Goal: Task Accomplishment & Management: Use online tool/utility

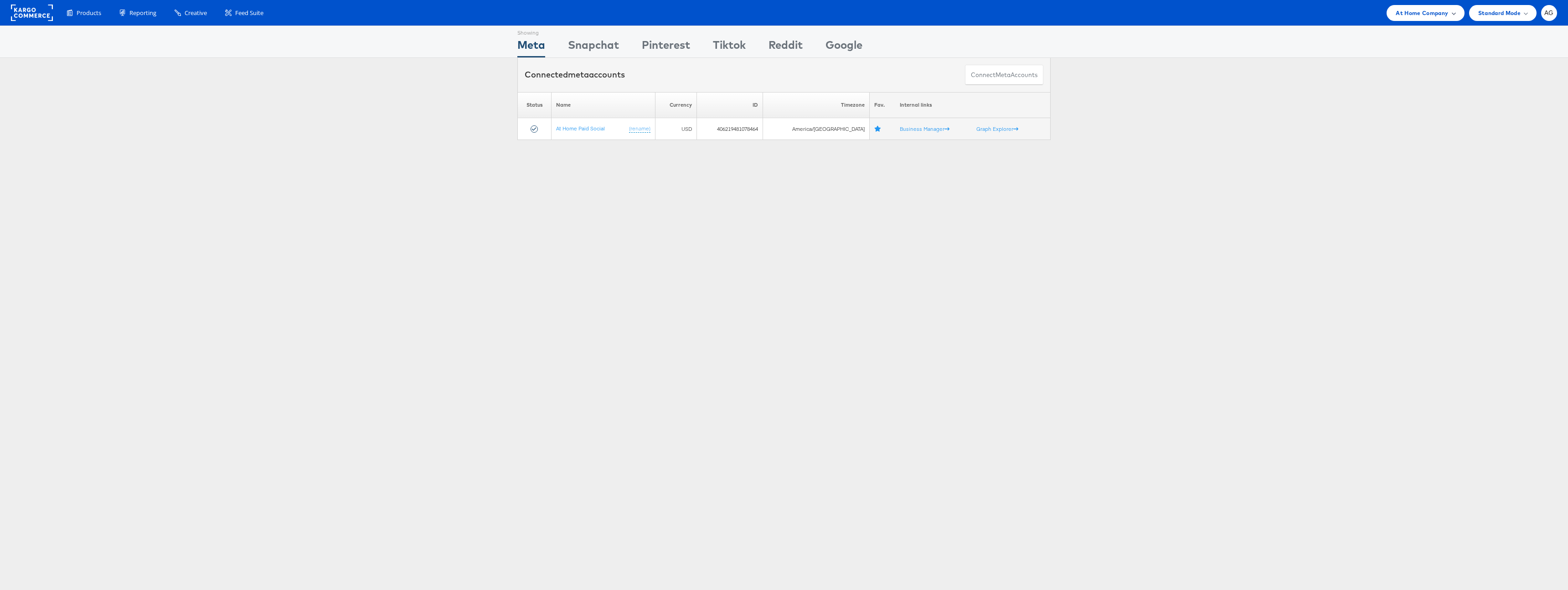
click at [1401, 9] on span "At Home Company" at bounding box center [1422, 13] width 52 height 10
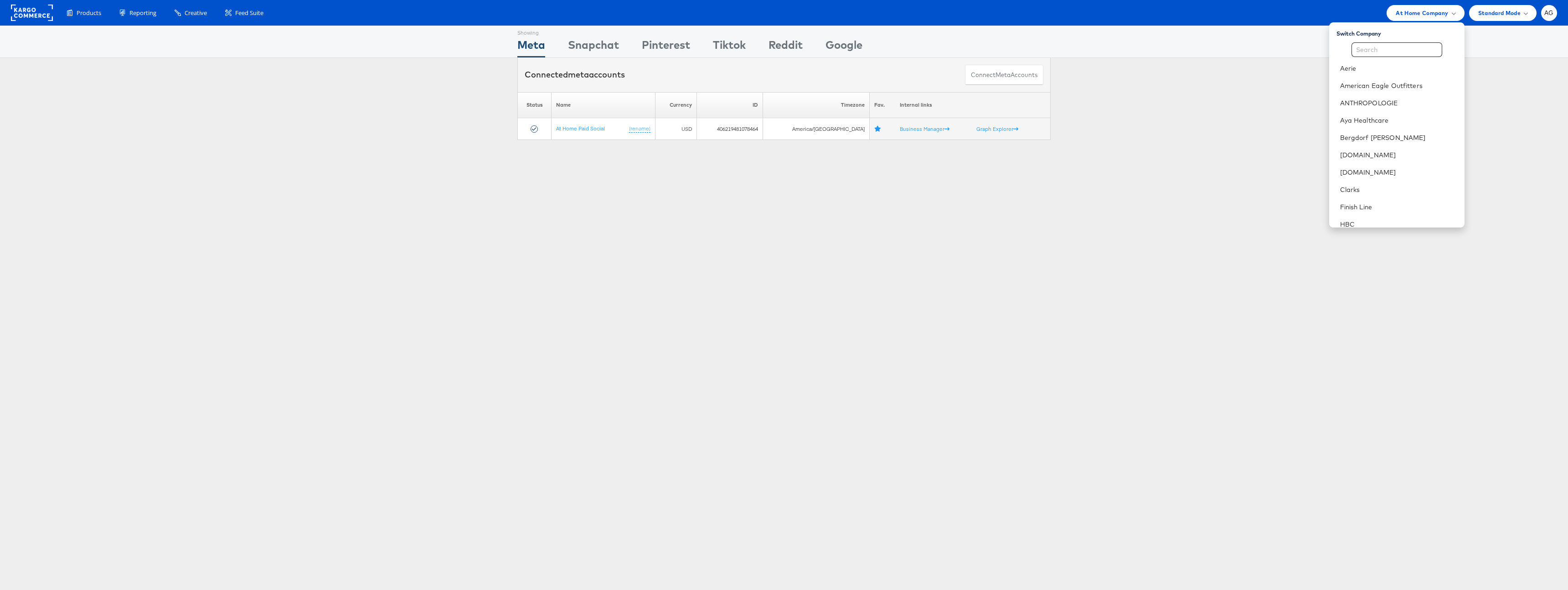
click at [1389, 37] on div "Switch Company Aerie American Eagle Outfitters ANTHROPOLOGIE Aya Healthcare Ber…" at bounding box center [1397, 125] width 135 height 205
click at [1389, 55] on input "text" at bounding box center [1396, 50] width 91 height 15
click at [1004, 224] on div "Showing Meta Showing [GEOGRAPHIC_DATA] Showing Pinterest Showing Tiktok Showing…" at bounding box center [784, 253] width 1568 height 456
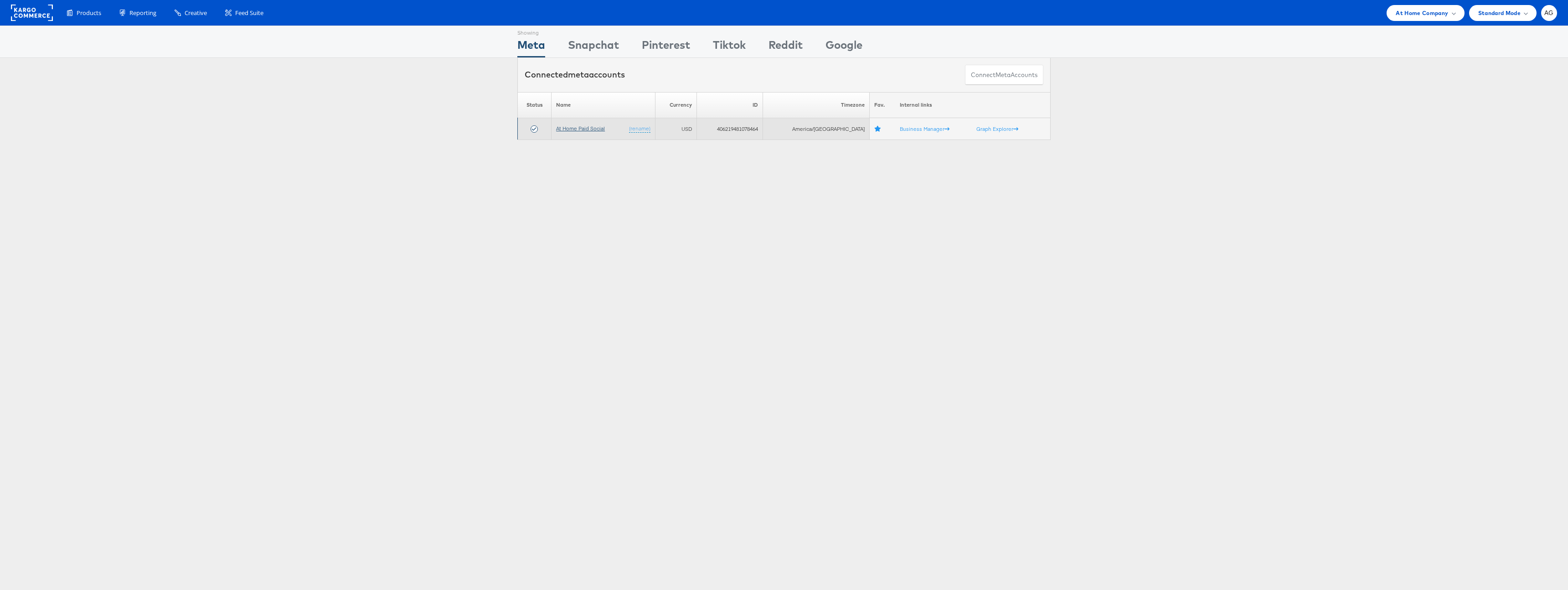
click at [590, 125] on link "At Home Paid Social" at bounding box center [581, 128] width 49 height 7
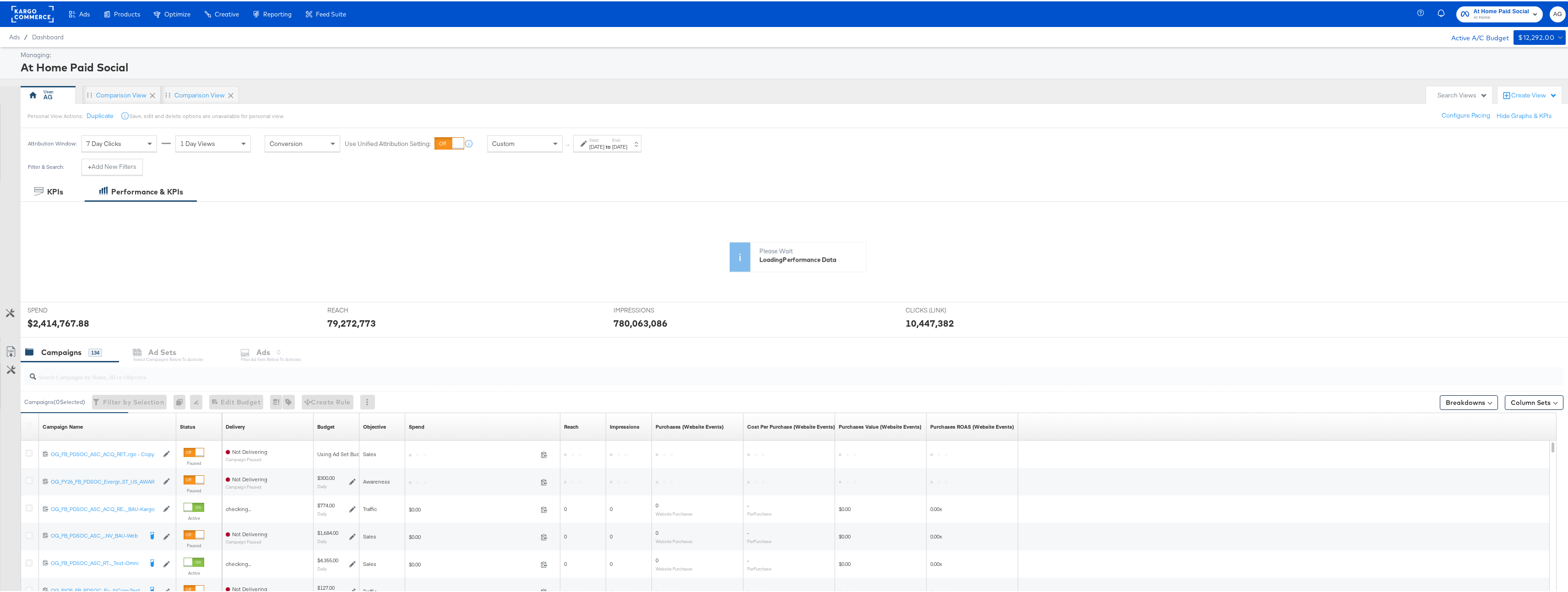
click at [83, 379] on input "search" at bounding box center [726, 371] width 1380 height 18
type input "kargo"
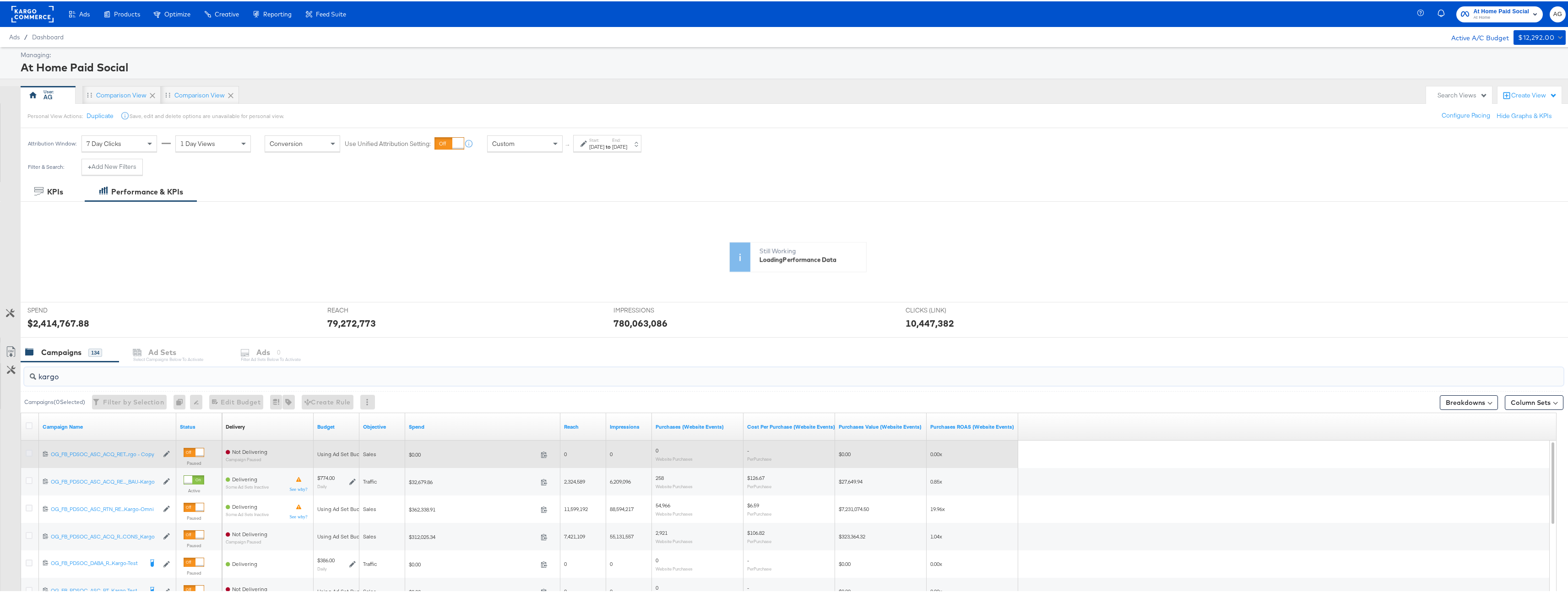
click at [28, 455] on icon at bounding box center [29, 451] width 7 height 7
click at [0, 0] on input "checkbox" at bounding box center [0, 0] width 0 height 0
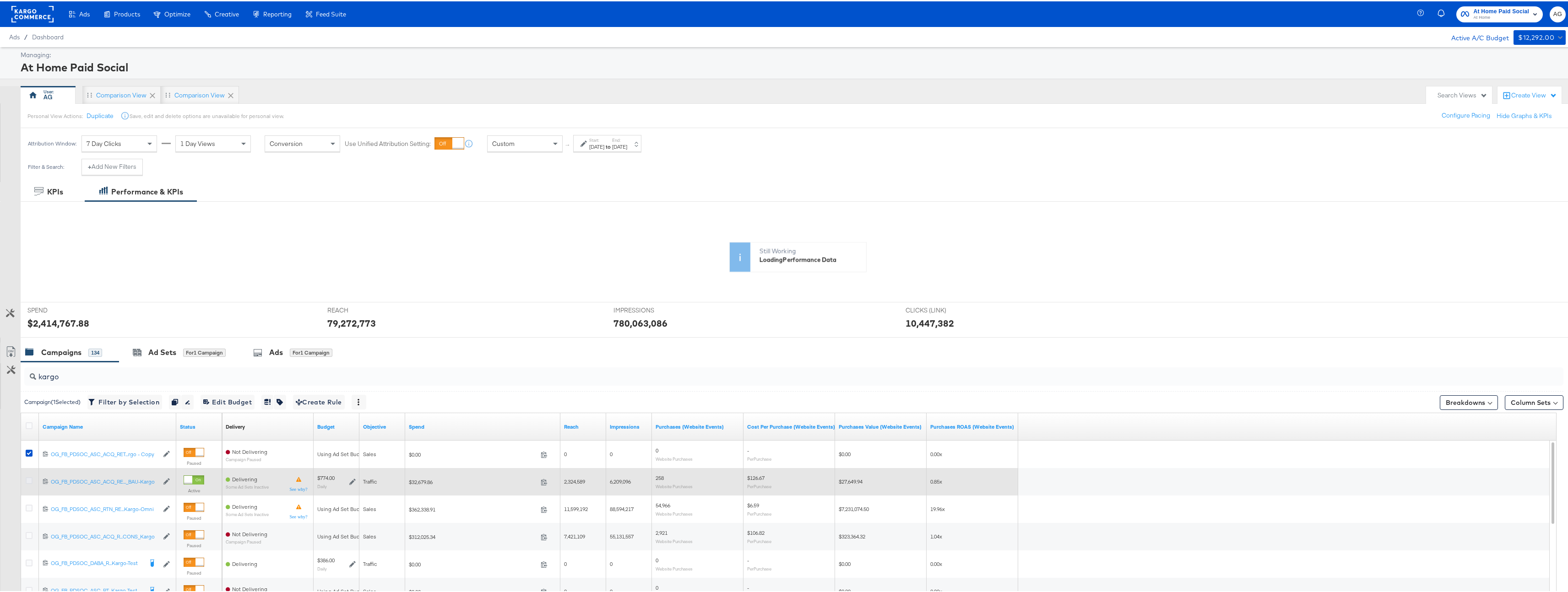
click at [26, 478] on icon at bounding box center [29, 479] width 7 height 7
click at [0, 0] on input "checkbox" at bounding box center [0, 0] width 0 height 0
click at [31, 472] on div at bounding box center [31, 480] width 17 height 16
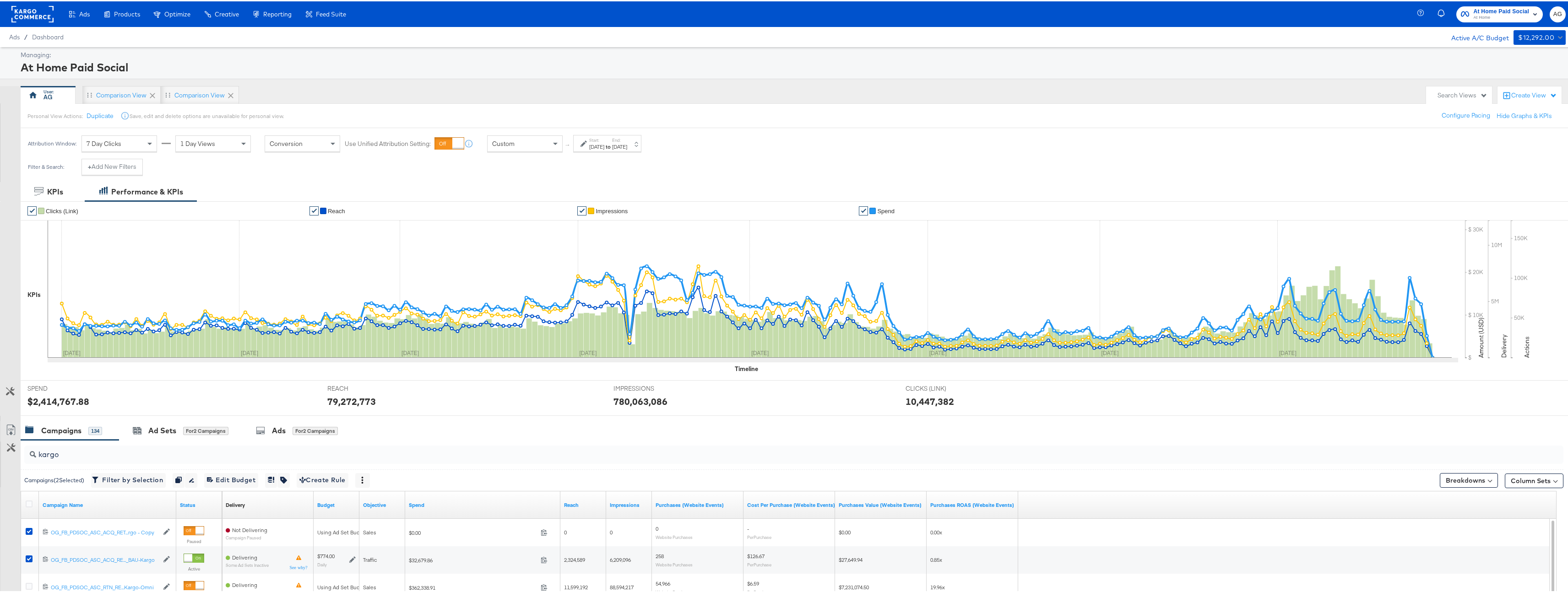
click at [29, 475] on div "Campaigns ( 2 Selected)" at bounding box center [54, 478] width 60 height 8
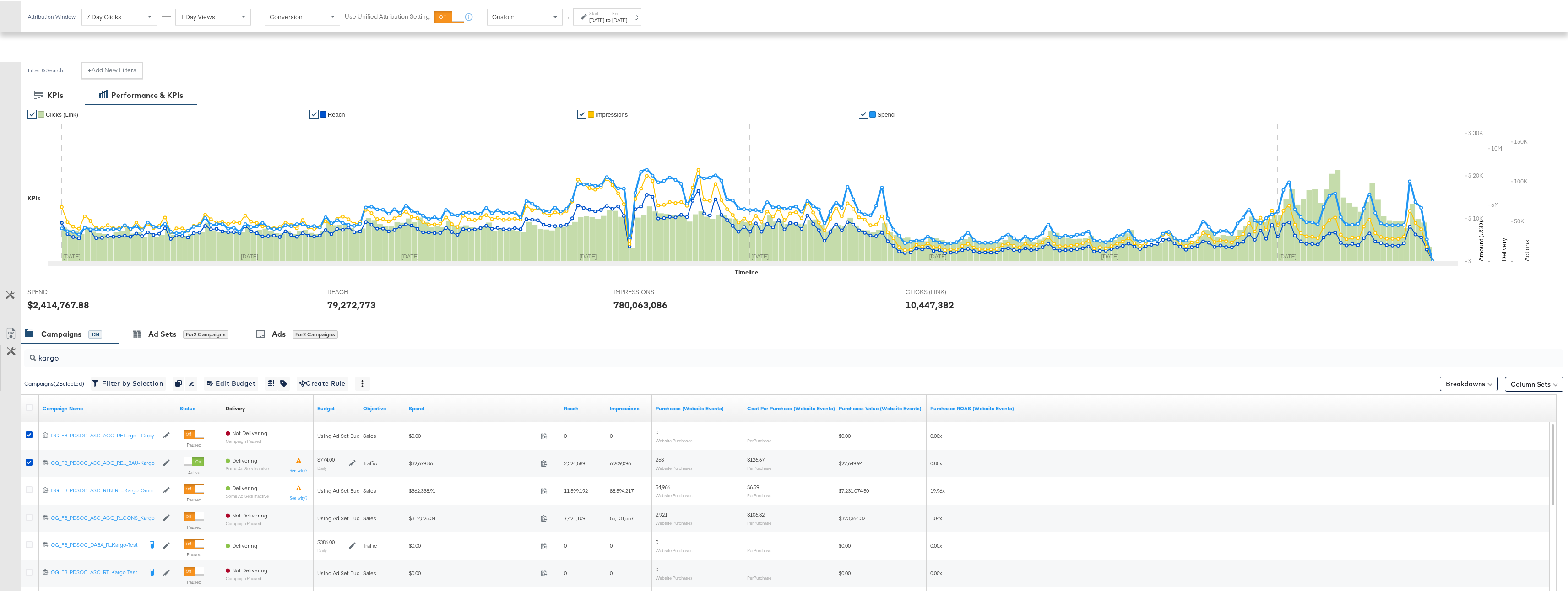
scroll to position [144, 0]
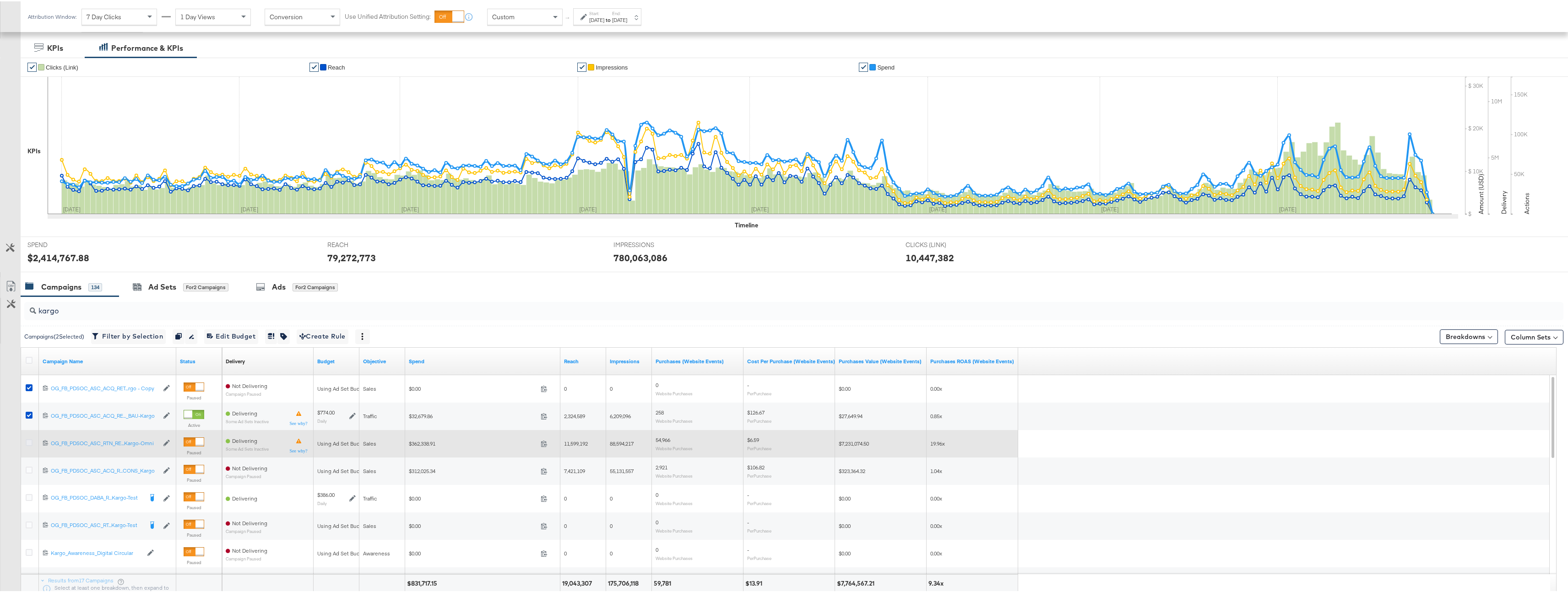
click at [29, 444] on icon at bounding box center [29, 441] width 7 height 7
click at [0, 0] on input "checkbox" at bounding box center [0, 0] width 0 height 0
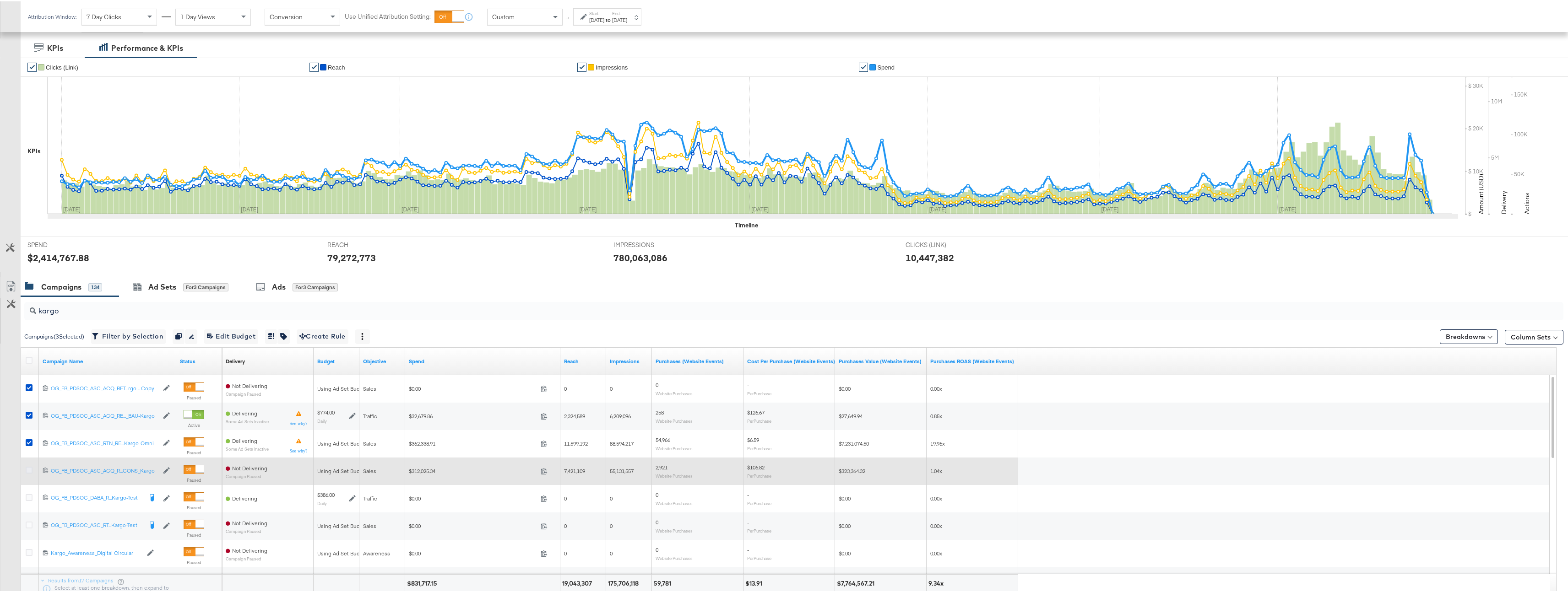
click at [31, 469] on icon at bounding box center [29, 469] width 7 height 7
click at [0, 0] on input "checkbox" at bounding box center [0, 0] width 0 height 0
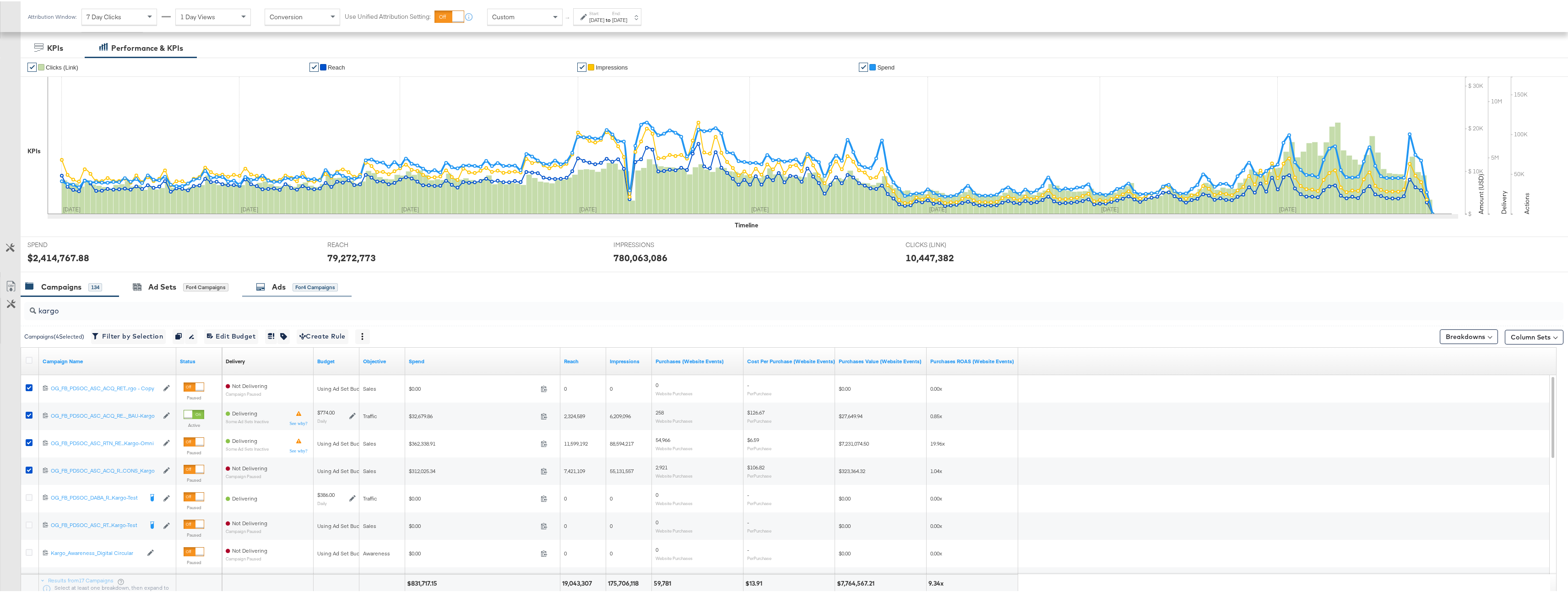
click at [336, 289] on div "for 4 Campaigns" at bounding box center [315, 285] width 45 height 8
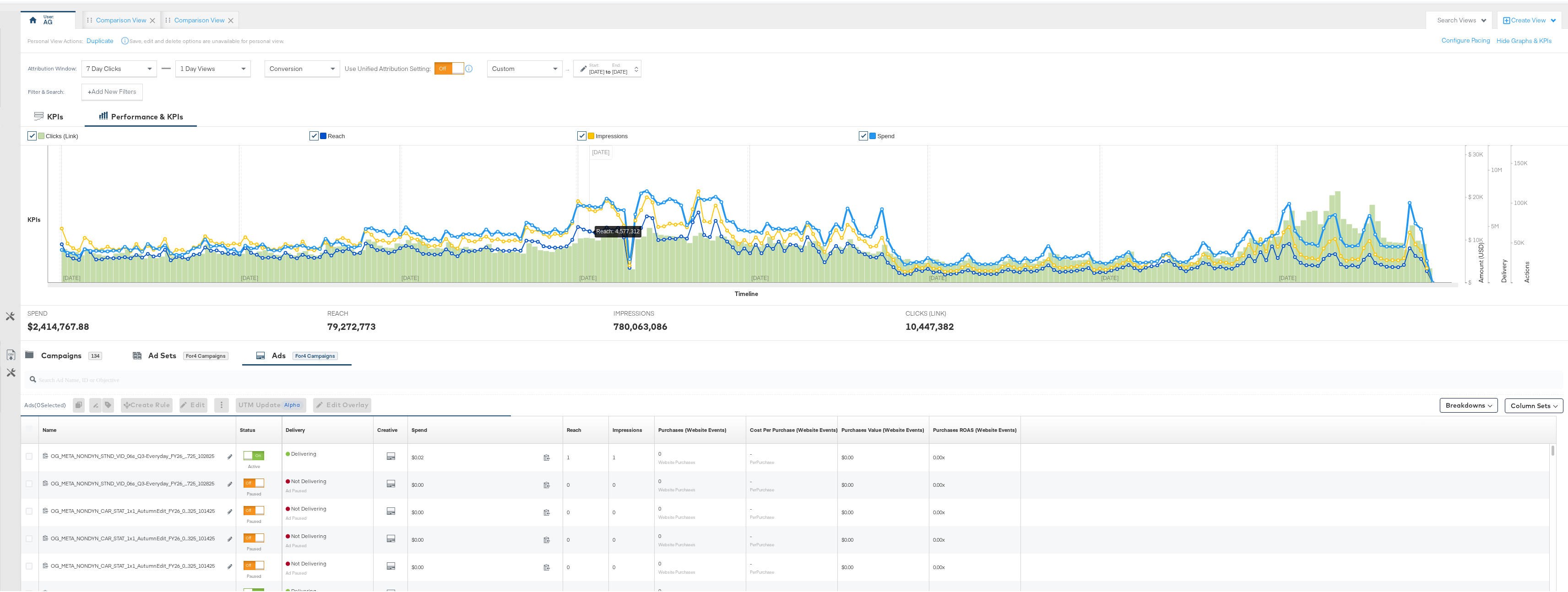
scroll to position [212, 0]
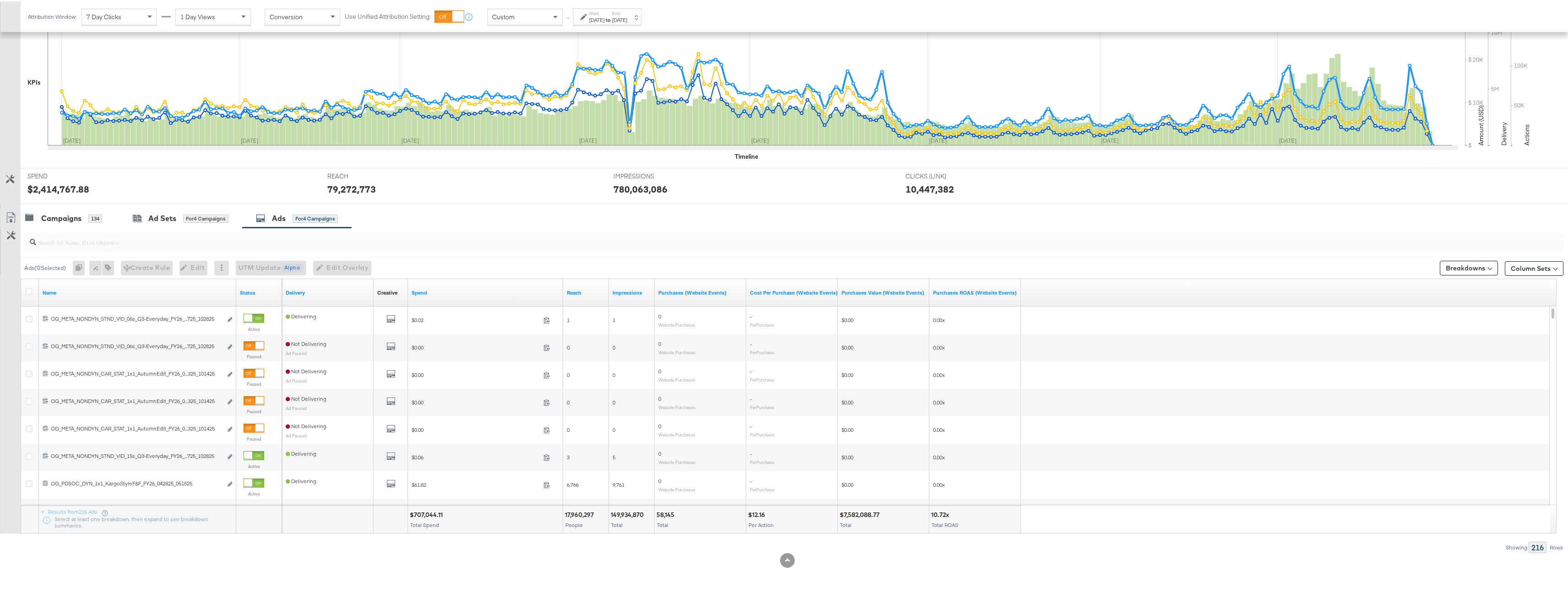
click at [523, 300] on div "Spend" at bounding box center [485, 291] width 155 height 27
click at [483, 290] on link "Spend" at bounding box center [485, 291] width 148 height 7
